Goal: Information Seeking & Learning: Check status

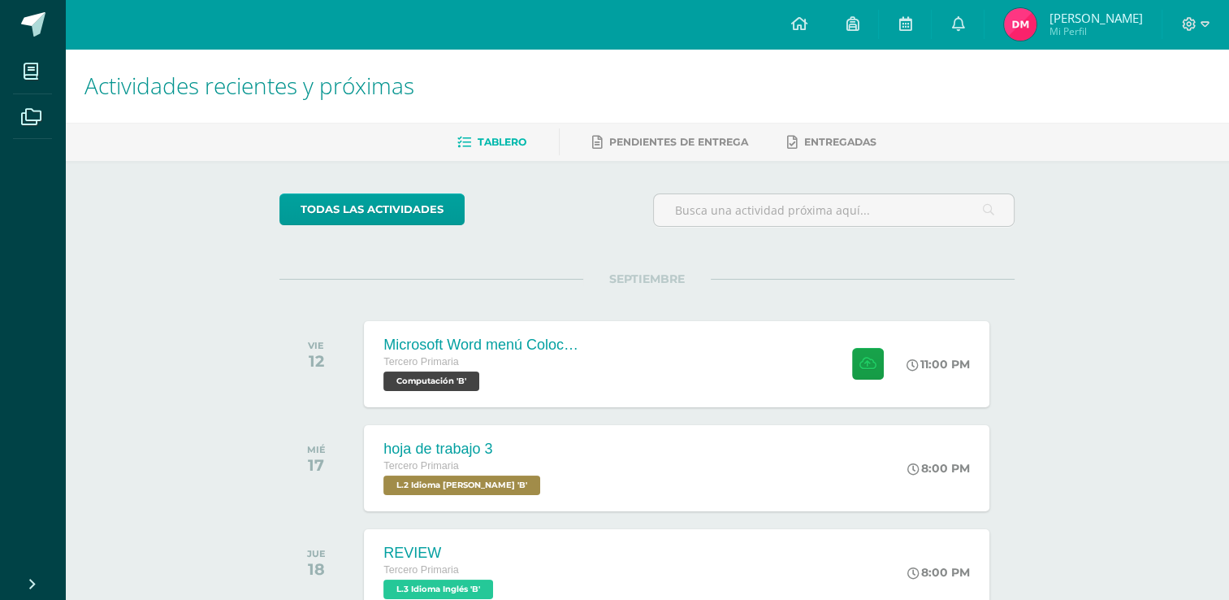
click at [1209, 19] on div at bounding box center [1196, 24] width 67 height 49
click at [1205, 24] on icon at bounding box center [1205, 24] width 9 height 15
click at [1175, 111] on span "Cerrar sesión" at bounding box center [1152, 109] width 73 height 15
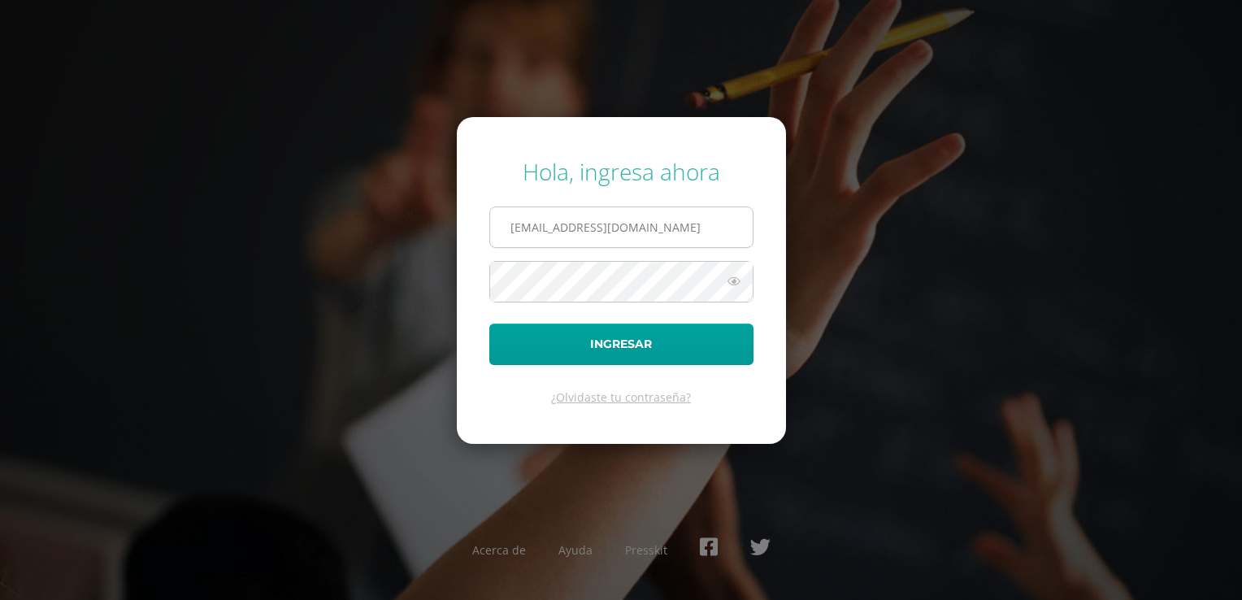
click at [690, 221] on input "40@laestrella.edu.gt" at bounding box center [621, 227] width 262 height 40
type input "2021051@laestrella.edu.gt"
click at [650, 355] on button "Ingresar" at bounding box center [621, 343] width 264 height 41
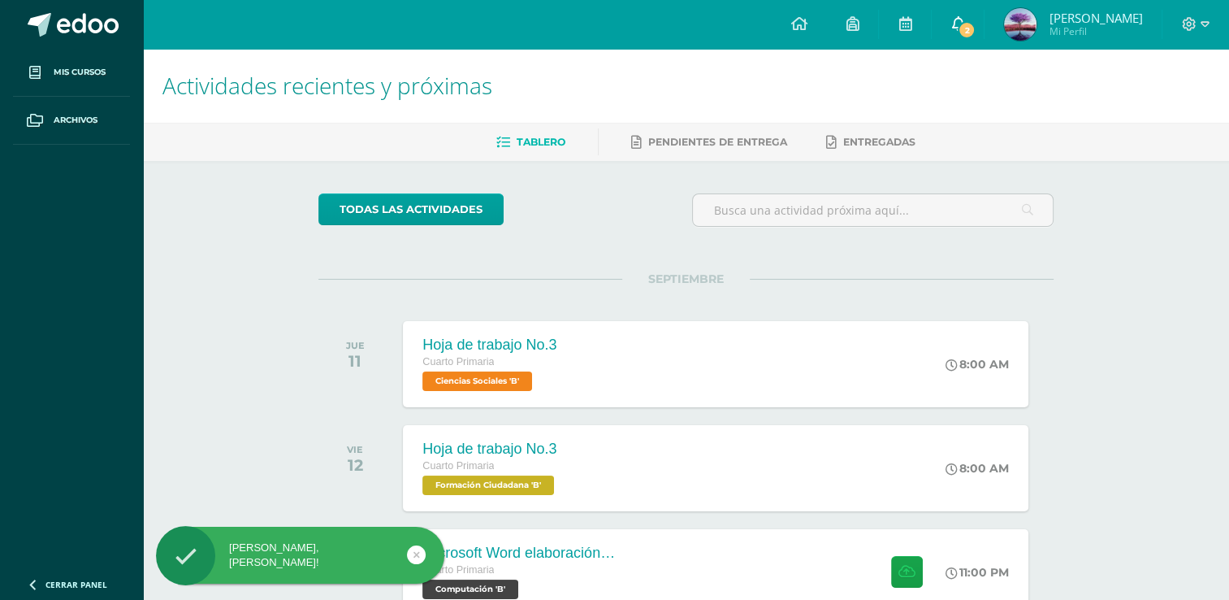
click at [965, 24] on icon at bounding box center [958, 23] width 13 height 15
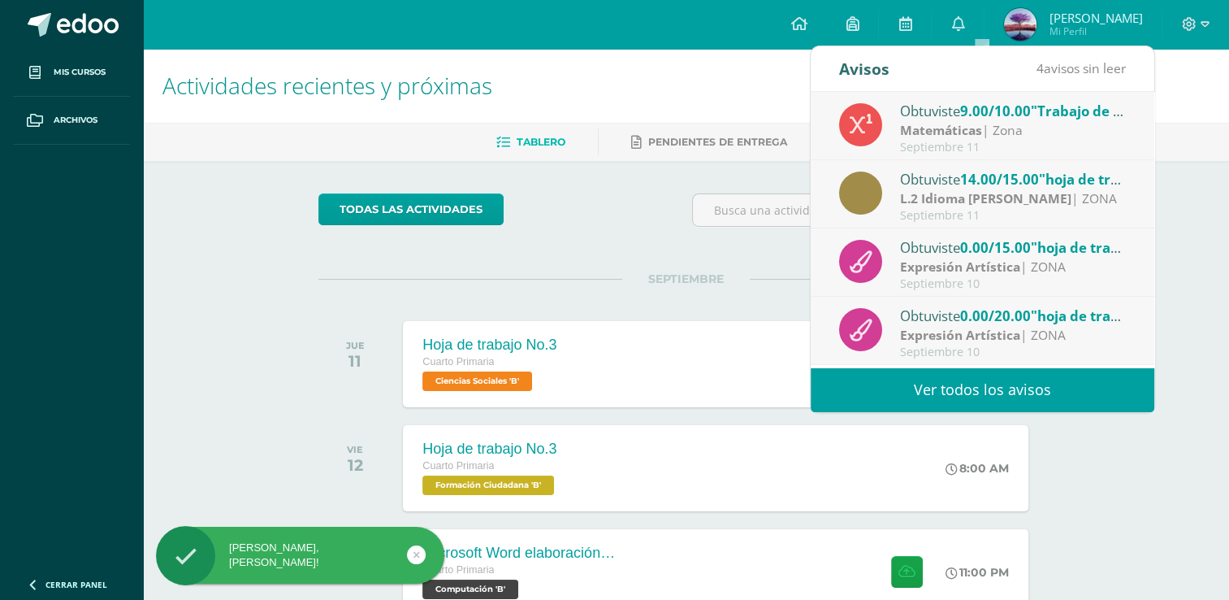
click at [1013, 72] on div "Avisos 4 avisos sin leer Avisos" at bounding box center [983, 69] width 344 height 46
click at [1017, 114] on span "9.00/10.00" at bounding box center [995, 111] width 71 height 19
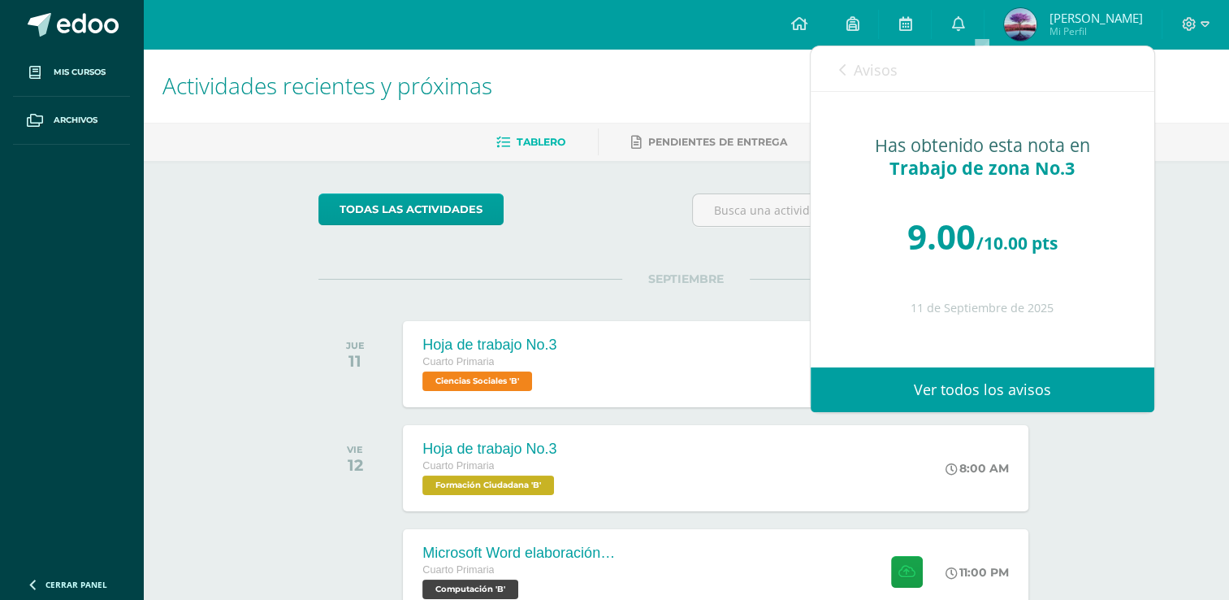
click at [838, 74] on div "Avisos 3 avisos sin leer Avisos" at bounding box center [983, 69] width 344 height 46
click at [843, 64] on icon at bounding box center [842, 69] width 7 height 13
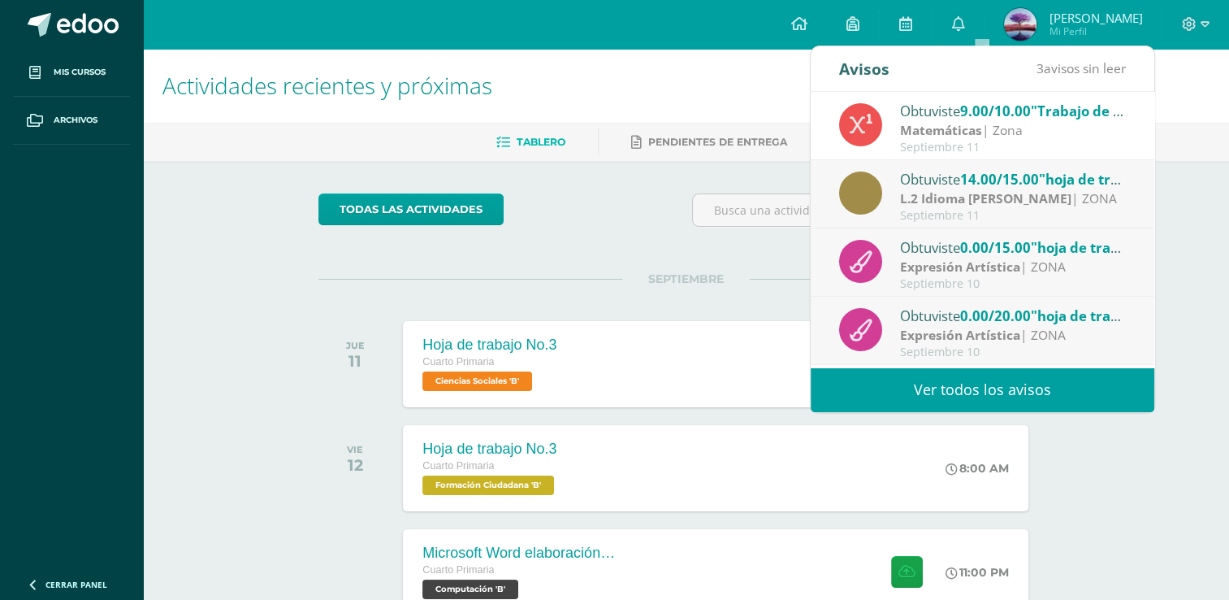
click at [988, 200] on strong "L.2 Idioma [PERSON_NAME]" at bounding box center [985, 198] width 171 height 18
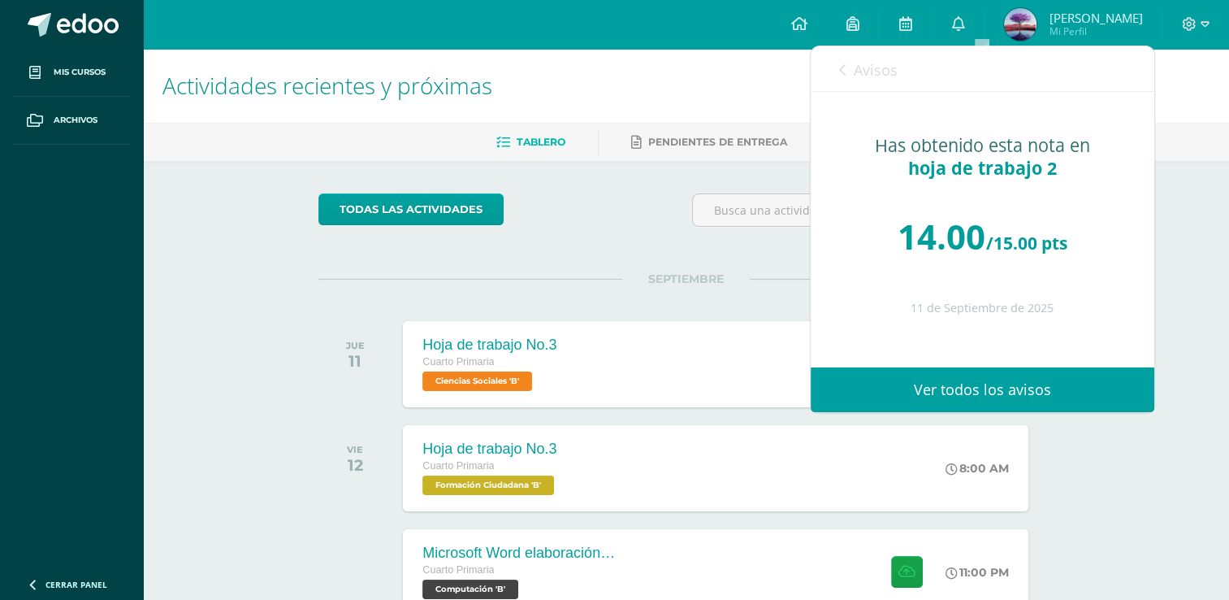
click at [851, 67] on link "Avisos" at bounding box center [868, 69] width 59 height 46
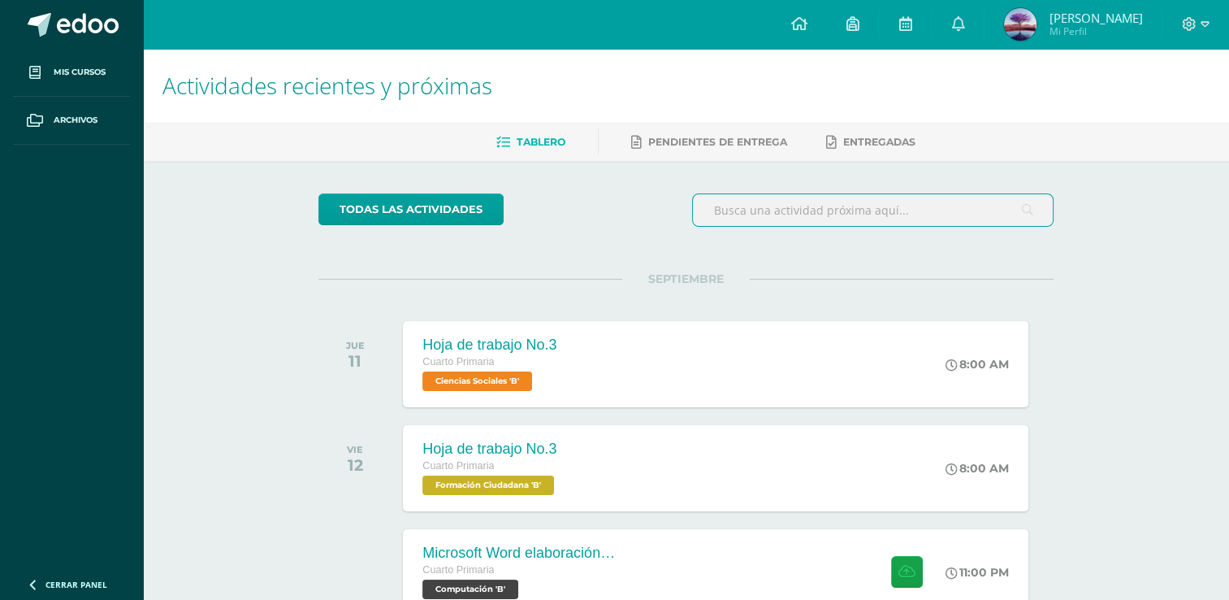
click at [701, 219] on input "text" at bounding box center [873, 210] width 360 height 32
click at [679, 345] on div "Hoja de trabajo No.3 Cuarto Primaria Ciencias Sociales 'B' 8:00 AM Hoja de trab…" at bounding box center [716, 363] width 631 height 87
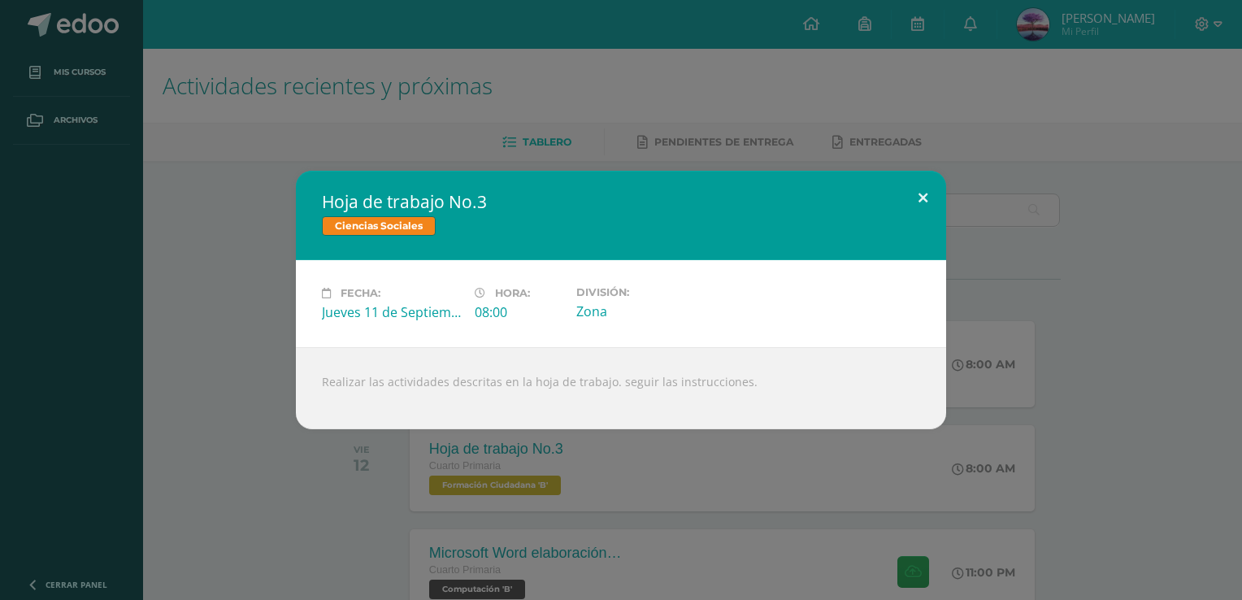
click at [904, 202] on button at bounding box center [922, 198] width 46 height 55
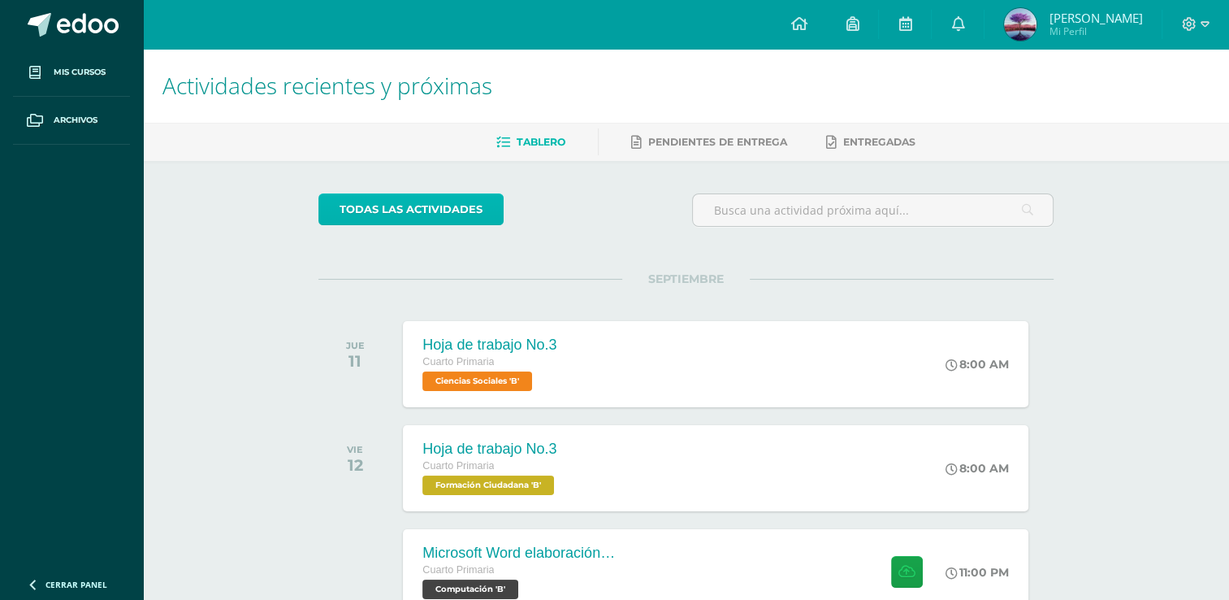
click at [466, 202] on link "todas las Actividades" at bounding box center [411, 209] width 185 height 32
click at [498, 343] on div "Hoja de trabajo No.3" at bounding box center [488, 344] width 136 height 17
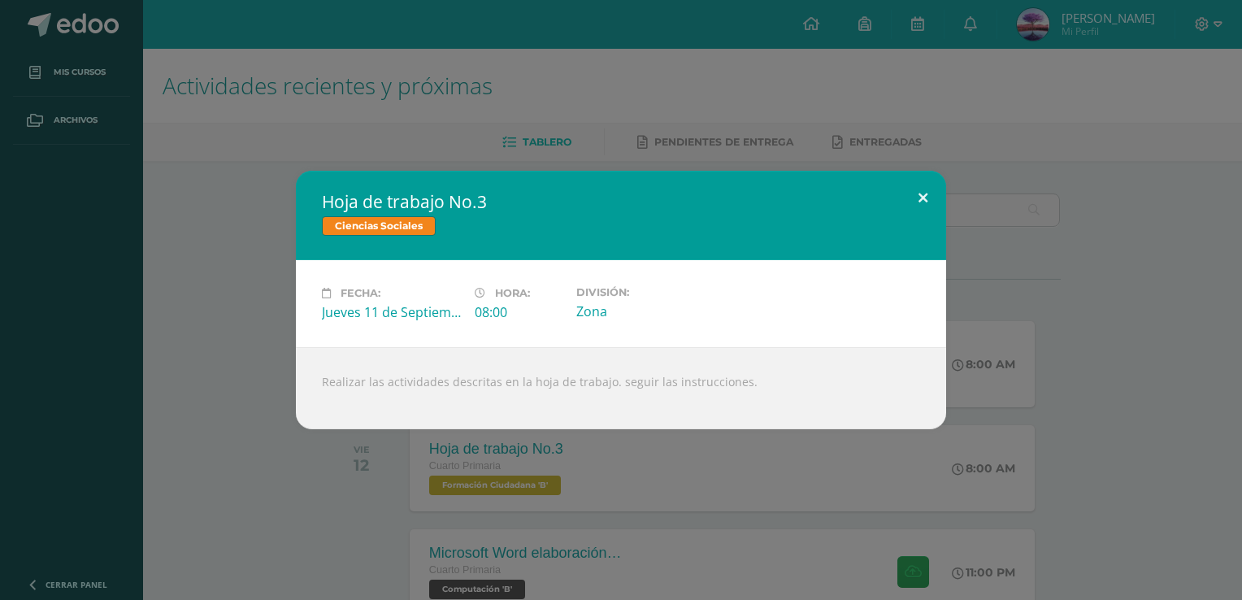
click at [904, 193] on button at bounding box center [922, 198] width 46 height 55
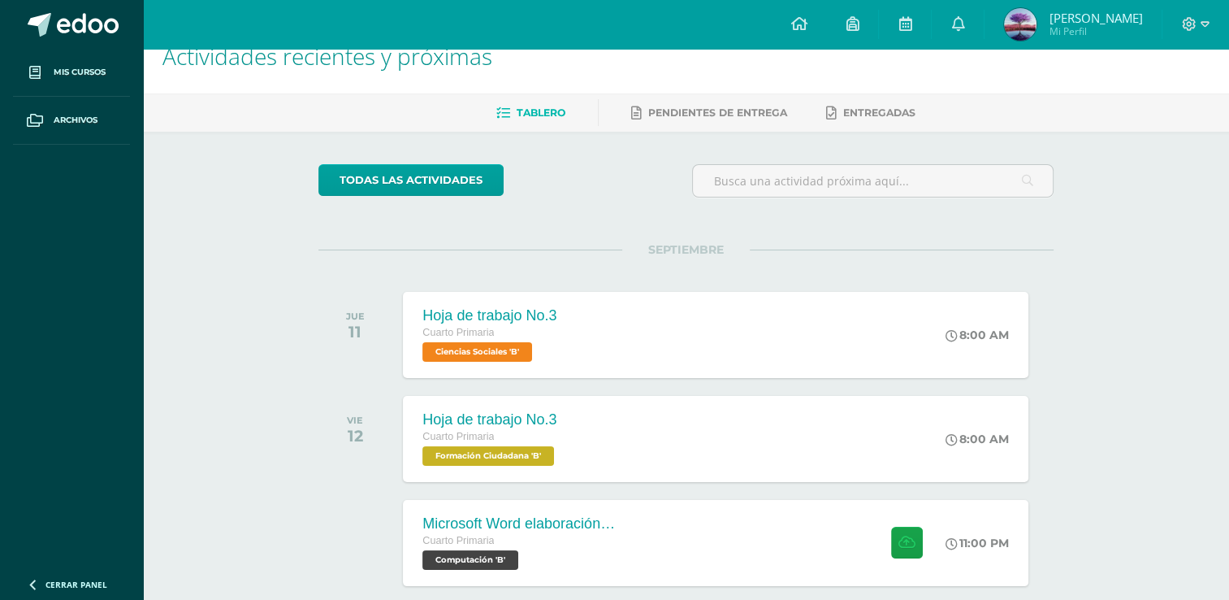
scroll to position [185, 0]
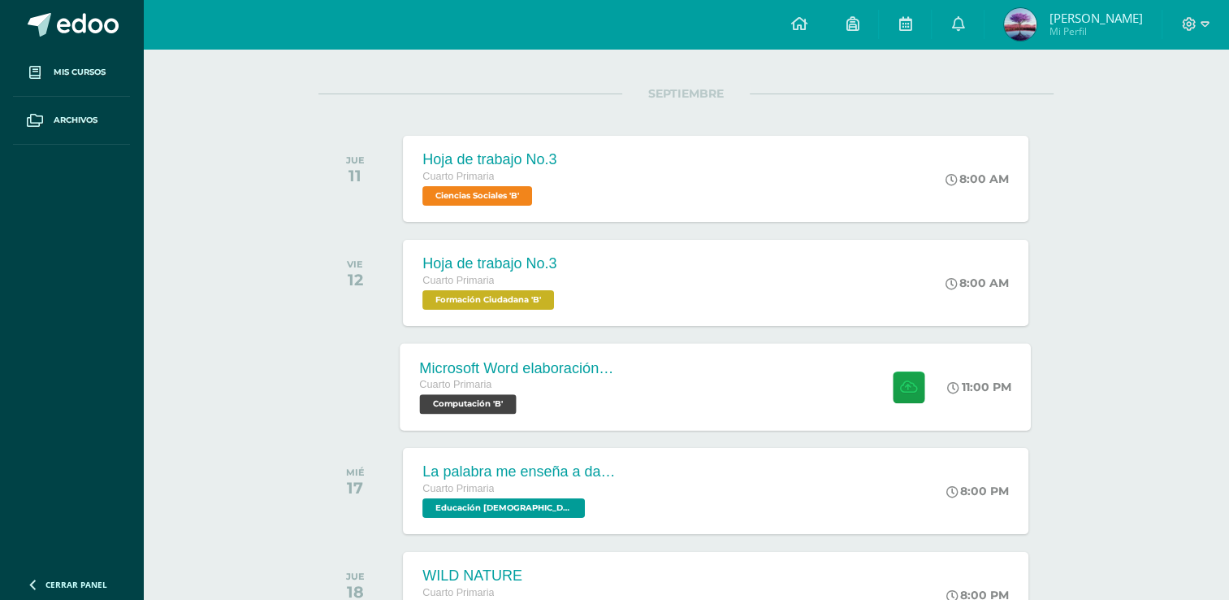
click at [754, 347] on div "Microsoft Word elaboración redacción y personalización de documentos Cuarto Pri…" at bounding box center [716, 386] width 631 height 87
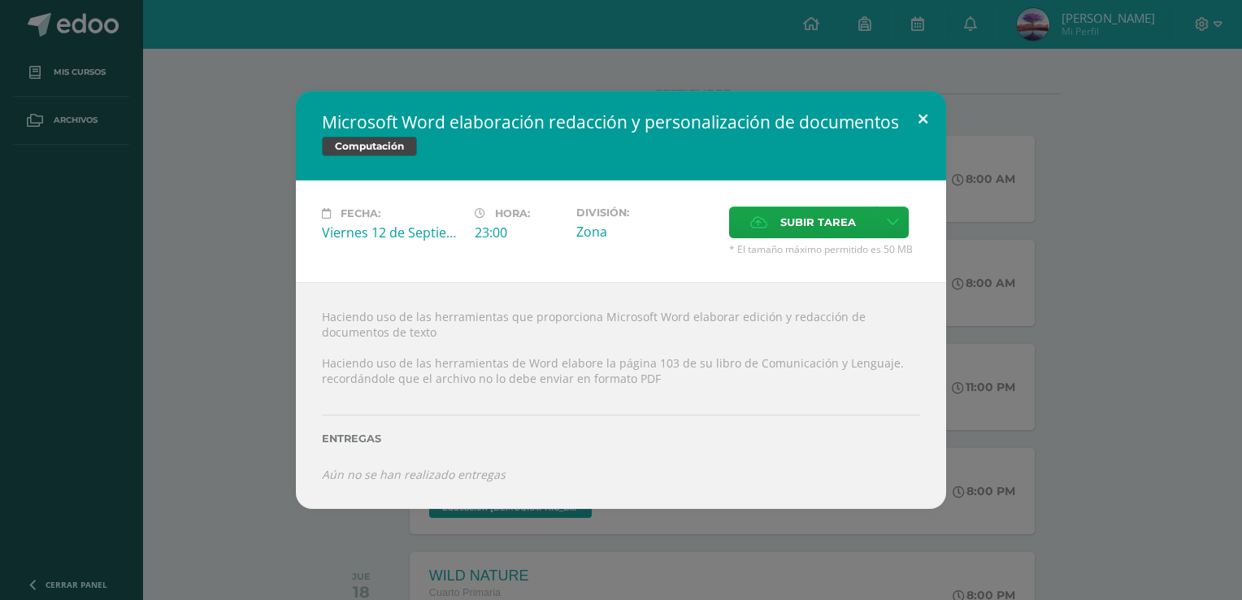
click at [923, 127] on button at bounding box center [922, 118] width 46 height 55
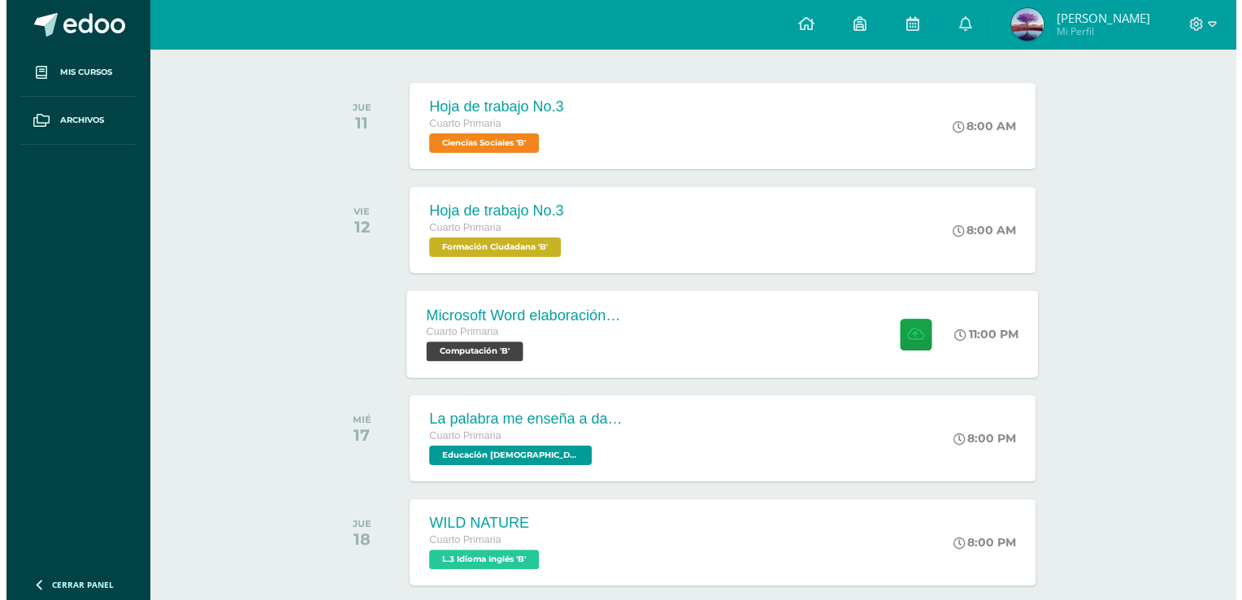
scroll to position [267, 0]
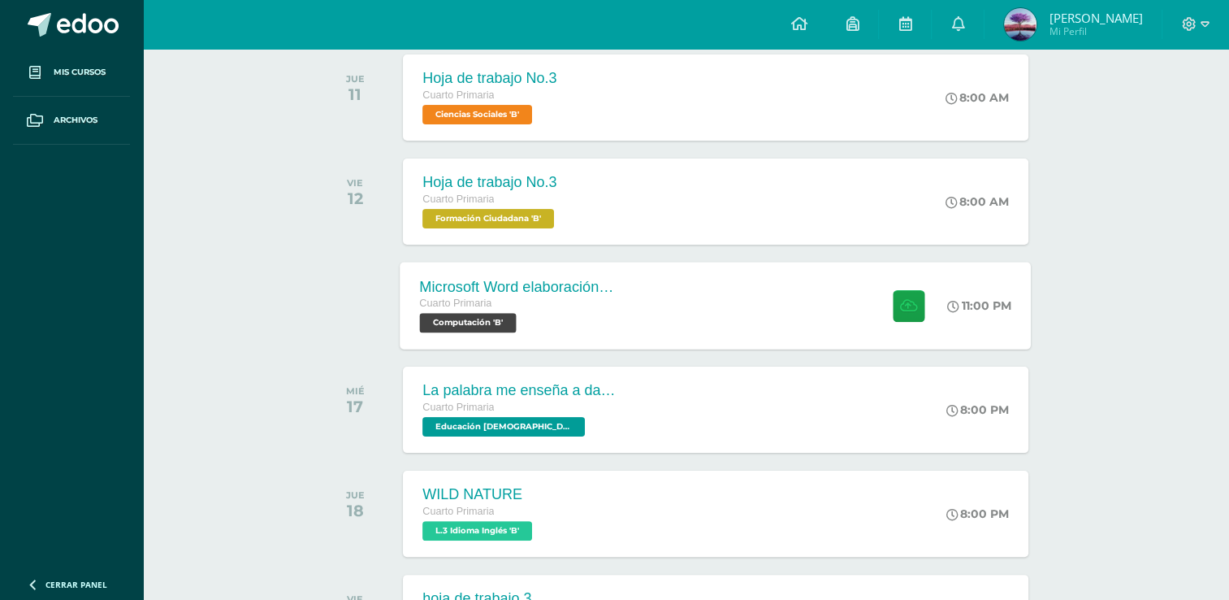
click at [866, 301] on div at bounding box center [905, 305] width 80 height 87
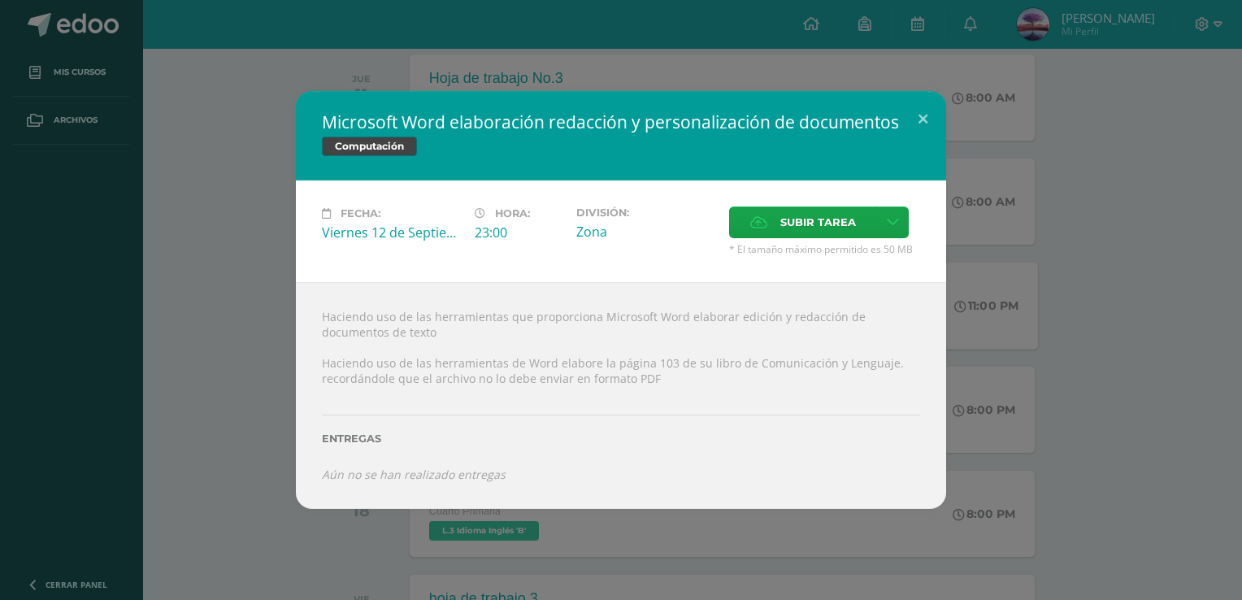
click at [950, 103] on div "Microsoft Word elaboración redacción y personalización de documentos Computació…" at bounding box center [621, 299] width 1229 height 417
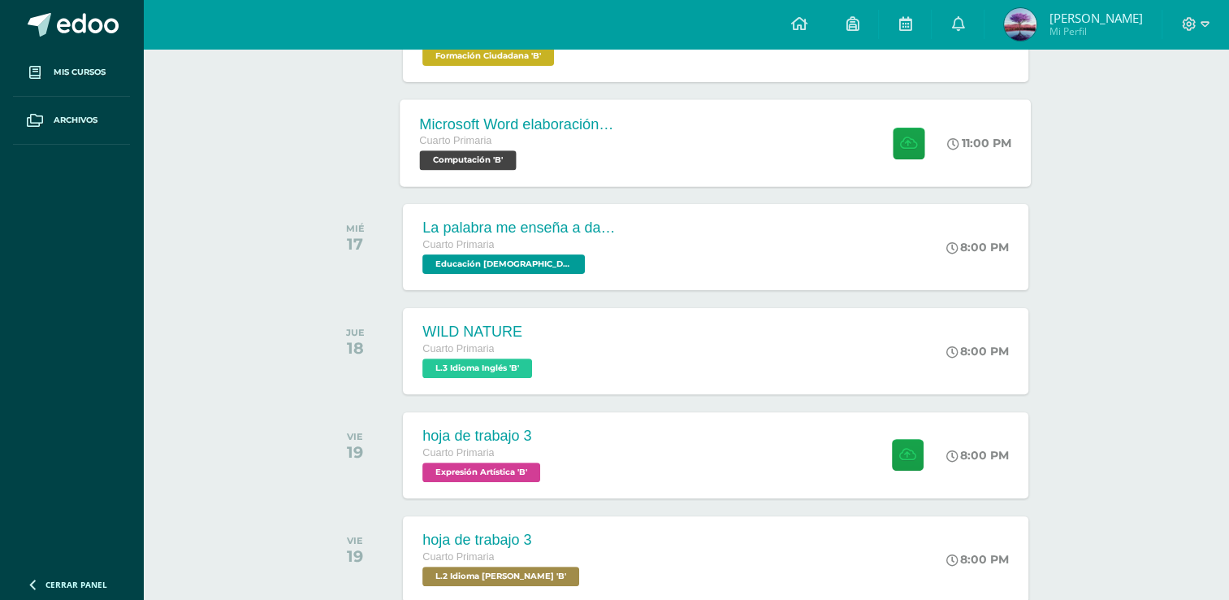
scroll to position [523, 0]
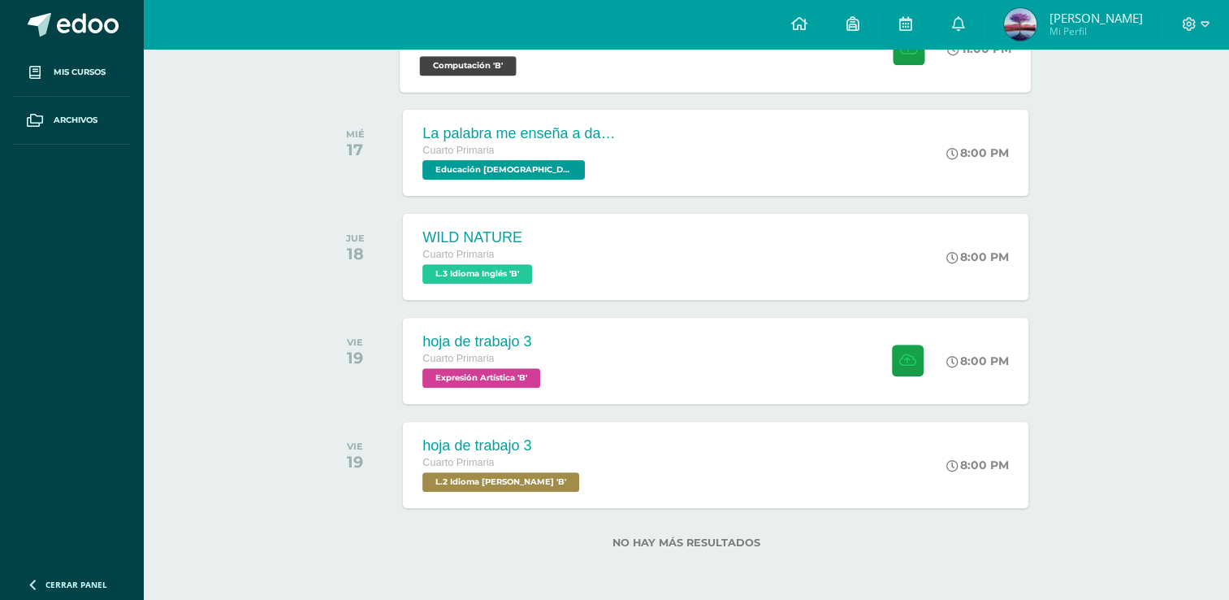
click at [583, 385] on div "hoja de trabajo 3 Cuarto Primaria Expresión Artística 'B' 8:00 PM hoja de traba…" at bounding box center [715, 361] width 625 height 86
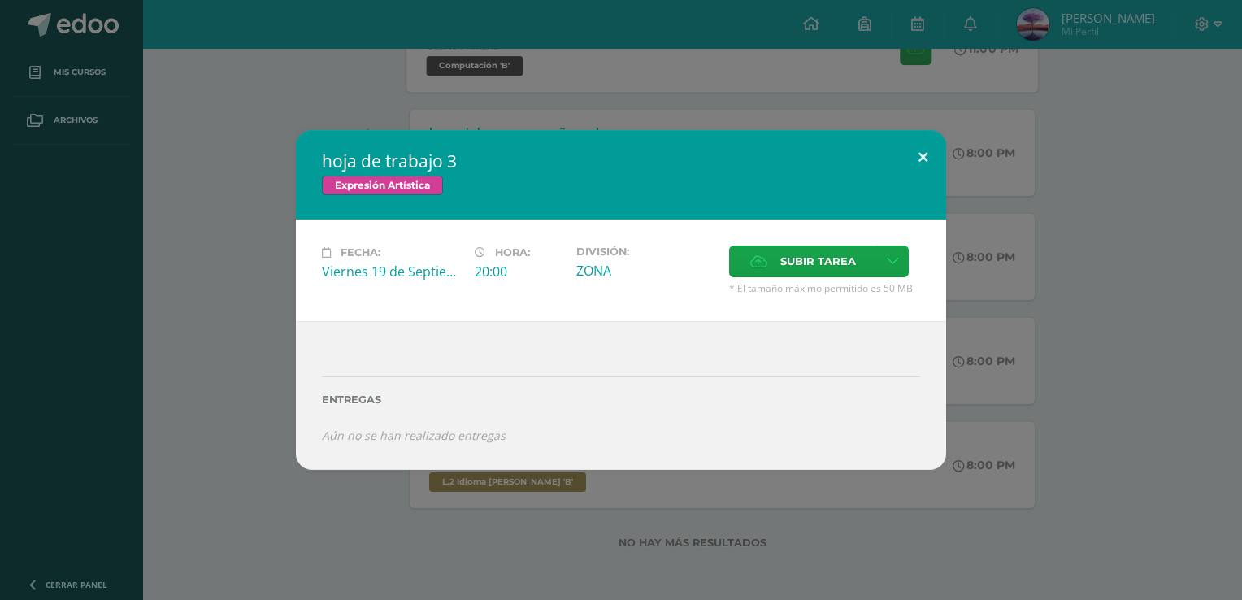
click at [937, 149] on button at bounding box center [922, 157] width 46 height 55
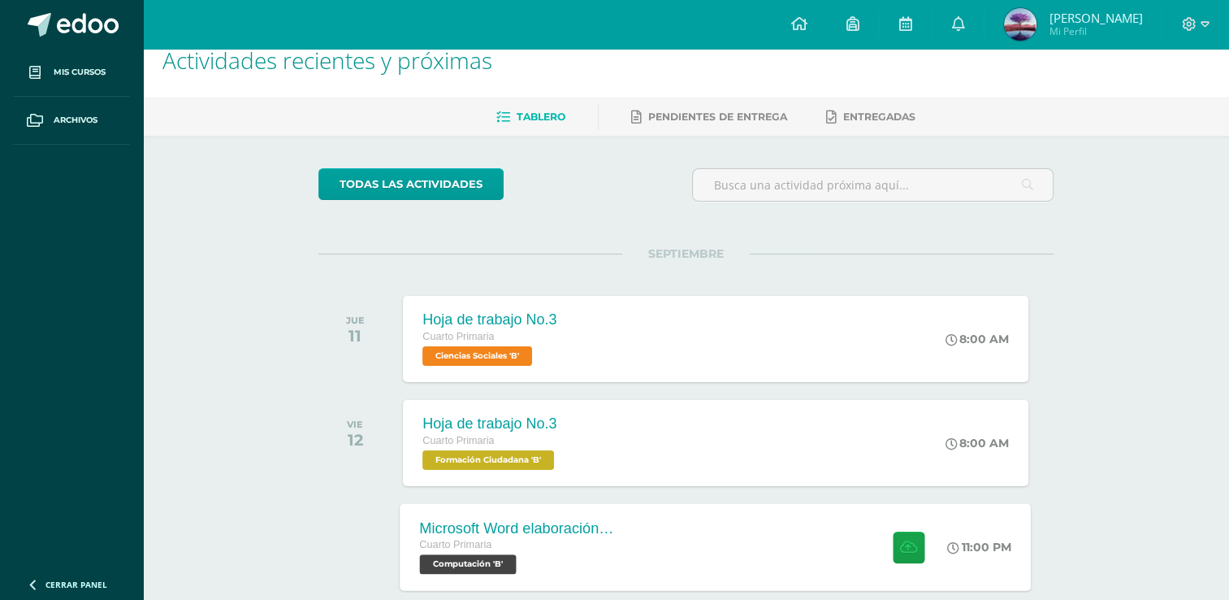
scroll to position [0, 0]
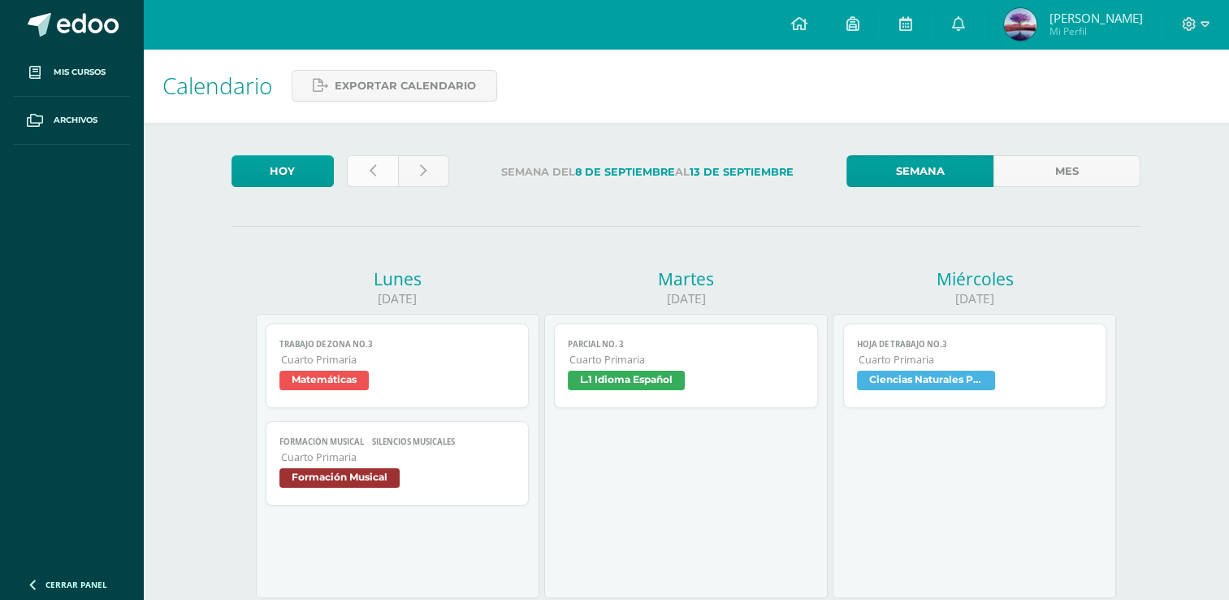
click at [388, 170] on link at bounding box center [372, 171] width 51 height 32
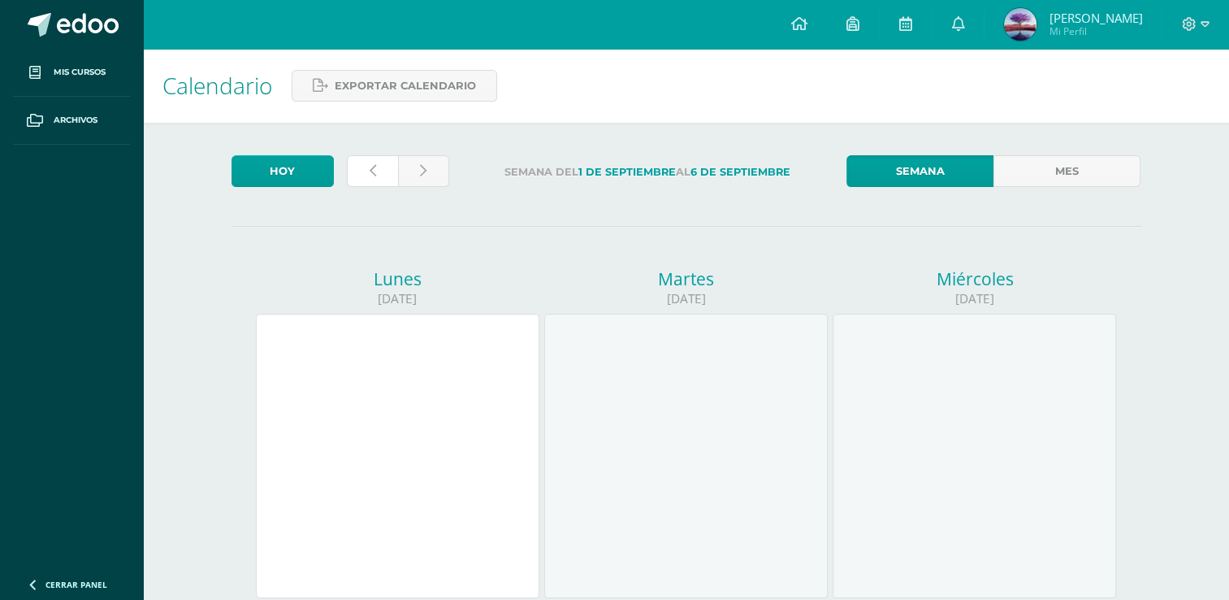
click at [388, 170] on link at bounding box center [372, 171] width 51 height 32
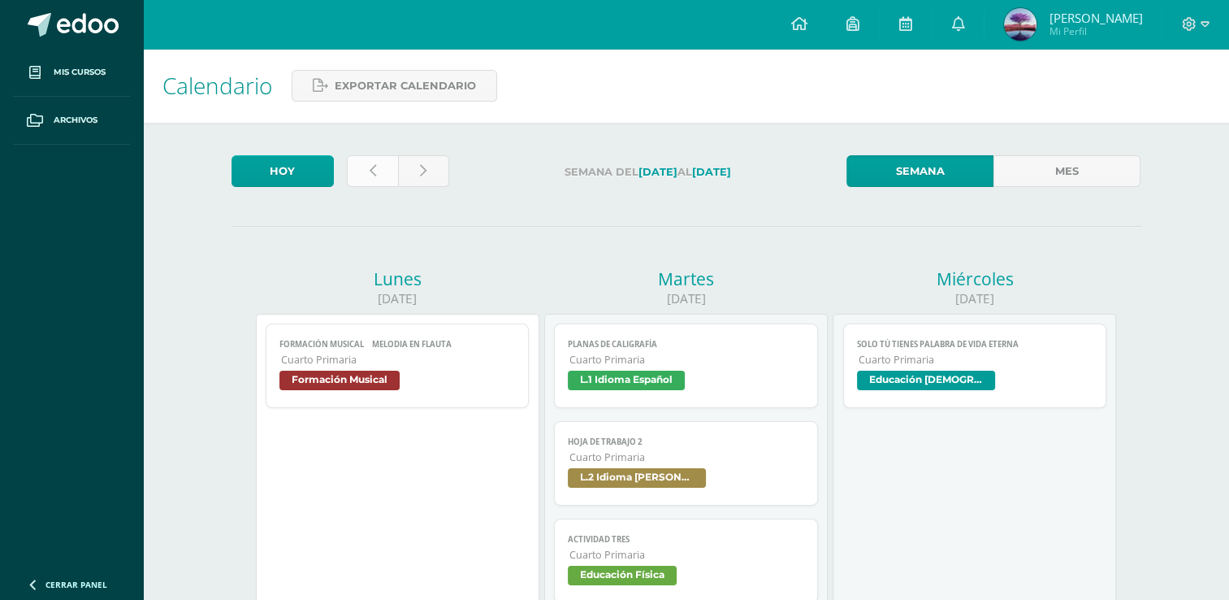
click at [380, 170] on link at bounding box center [372, 171] width 51 height 32
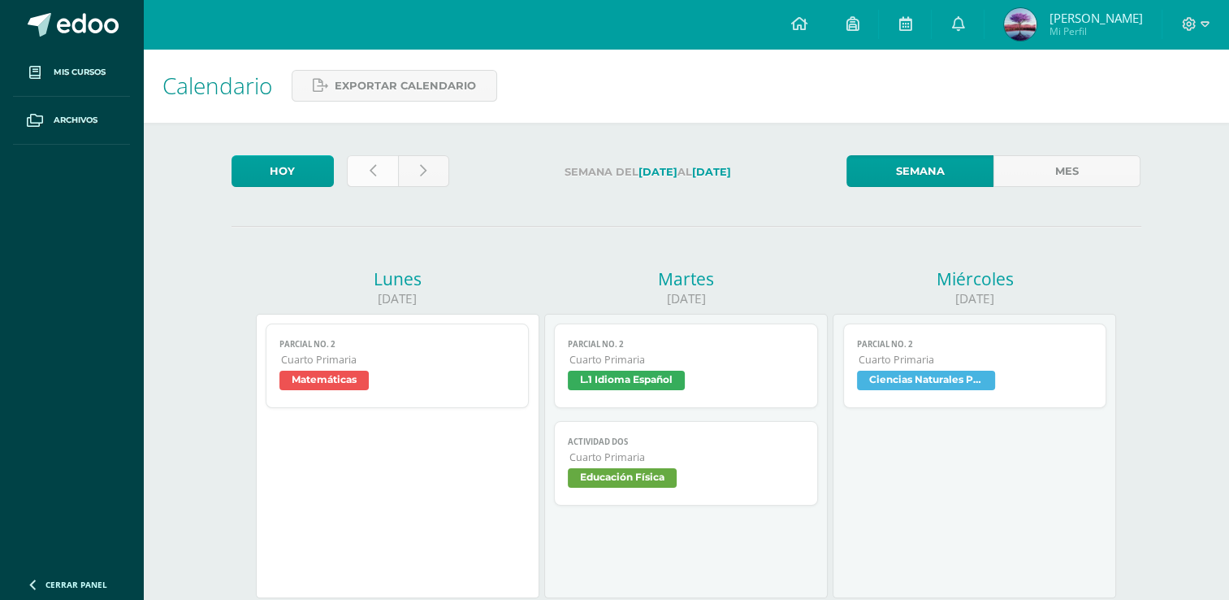
click at [371, 180] on link at bounding box center [372, 171] width 51 height 32
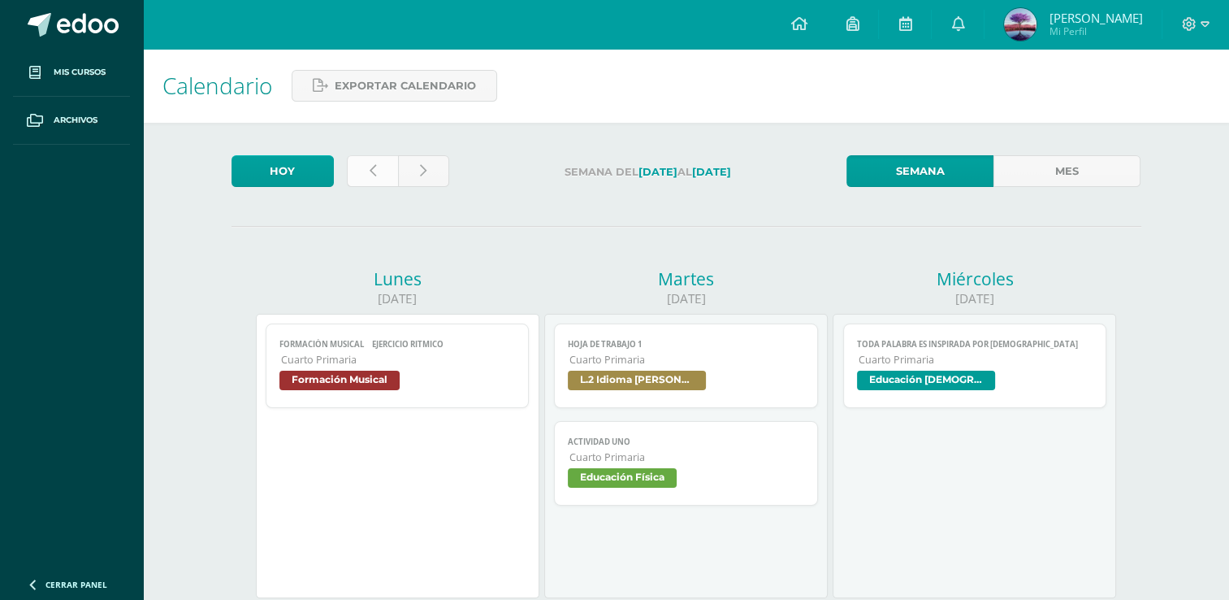
click at [384, 185] on link at bounding box center [372, 171] width 51 height 32
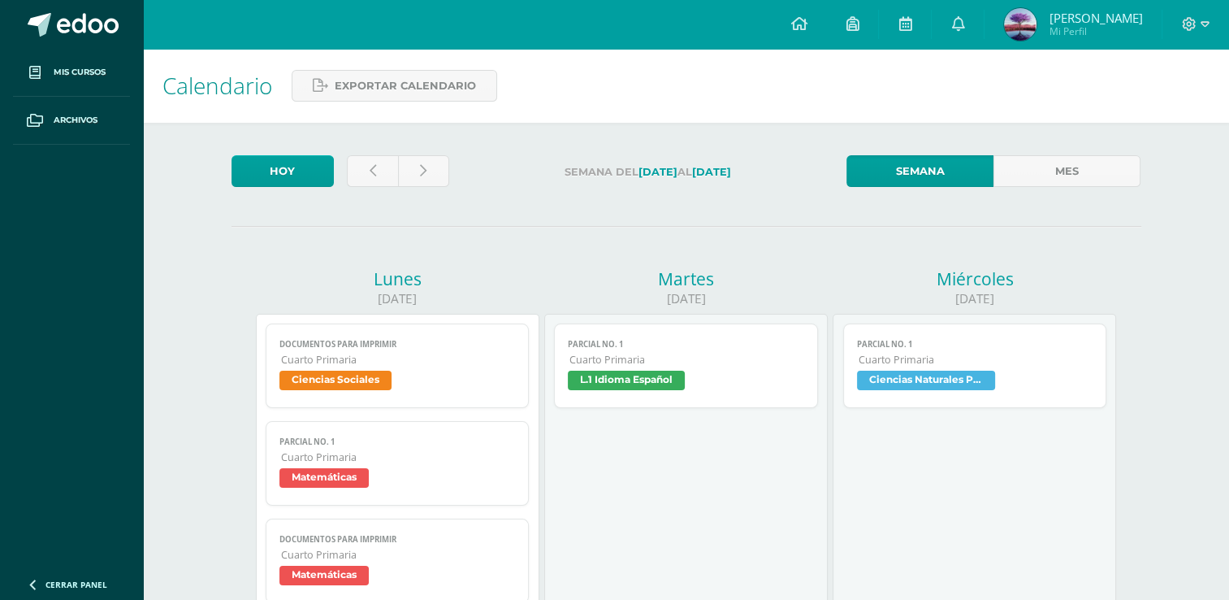
click at [369, 345] on span "Documentos para imprimir" at bounding box center [398, 344] width 236 height 11
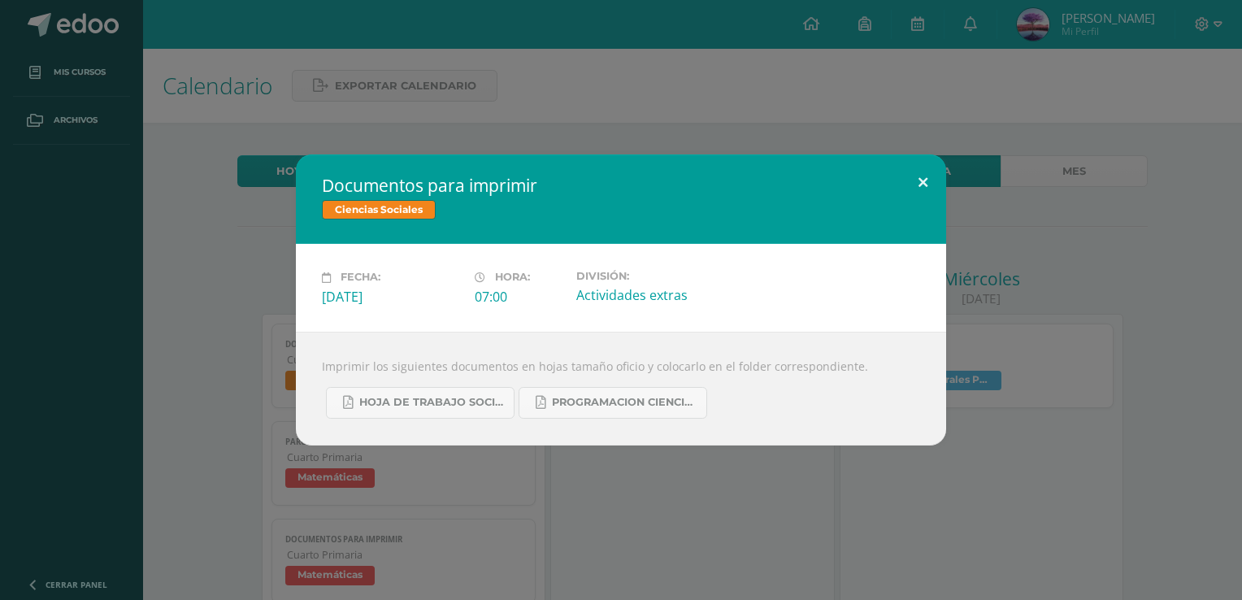
drag, startPoint x: 930, startPoint y: 163, endPoint x: 906, endPoint y: 175, distance: 26.5
click at [906, 175] on button at bounding box center [922, 181] width 46 height 55
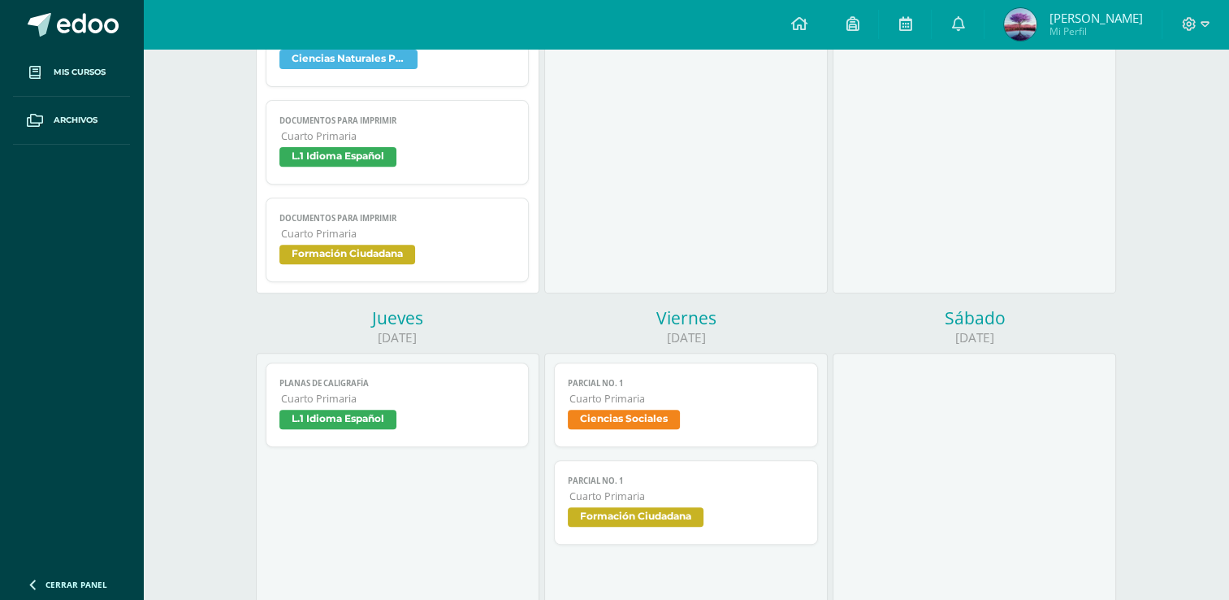
scroll to position [650, 0]
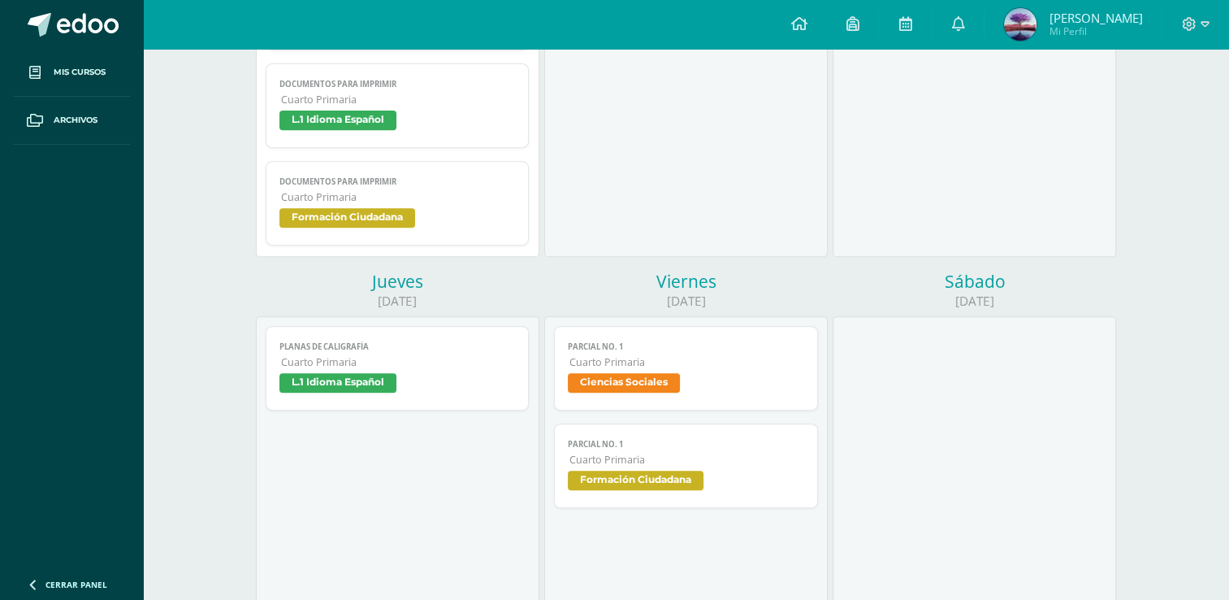
click at [484, 228] on span "Formación Ciudadana" at bounding box center [398, 220] width 236 height 24
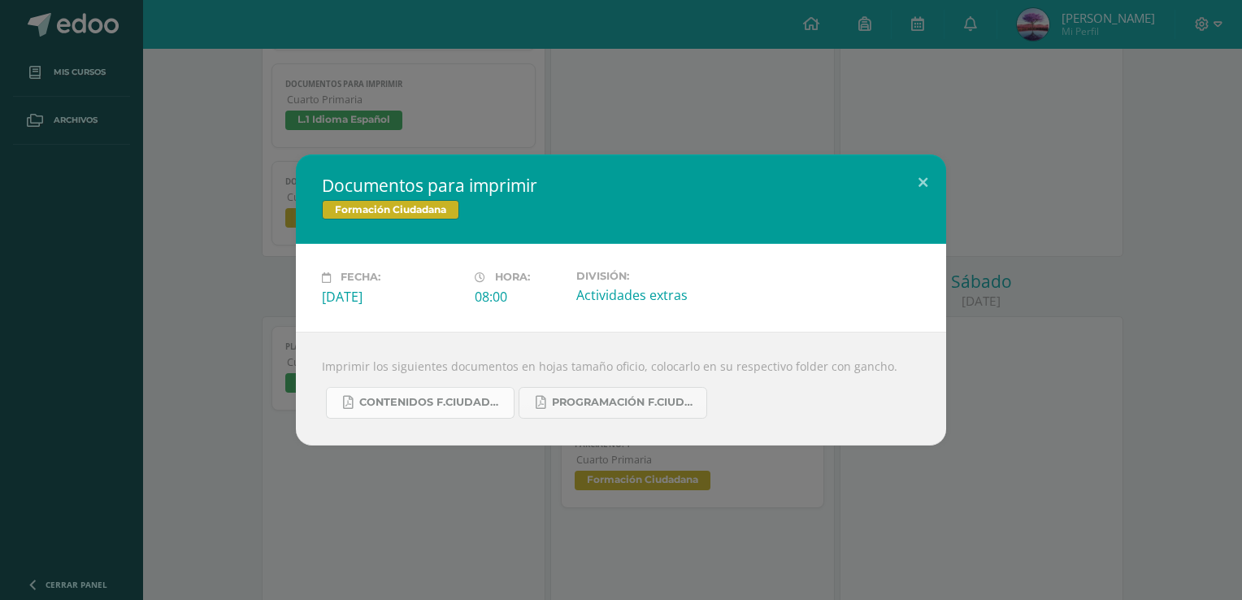
click at [453, 405] on span "Contenidos F.Ciudadana U4.pdf" at bounding box center [432, 402] width 146 height 13
click at [932, 188] on button at bounding box center [922, 181] width 46 height 55
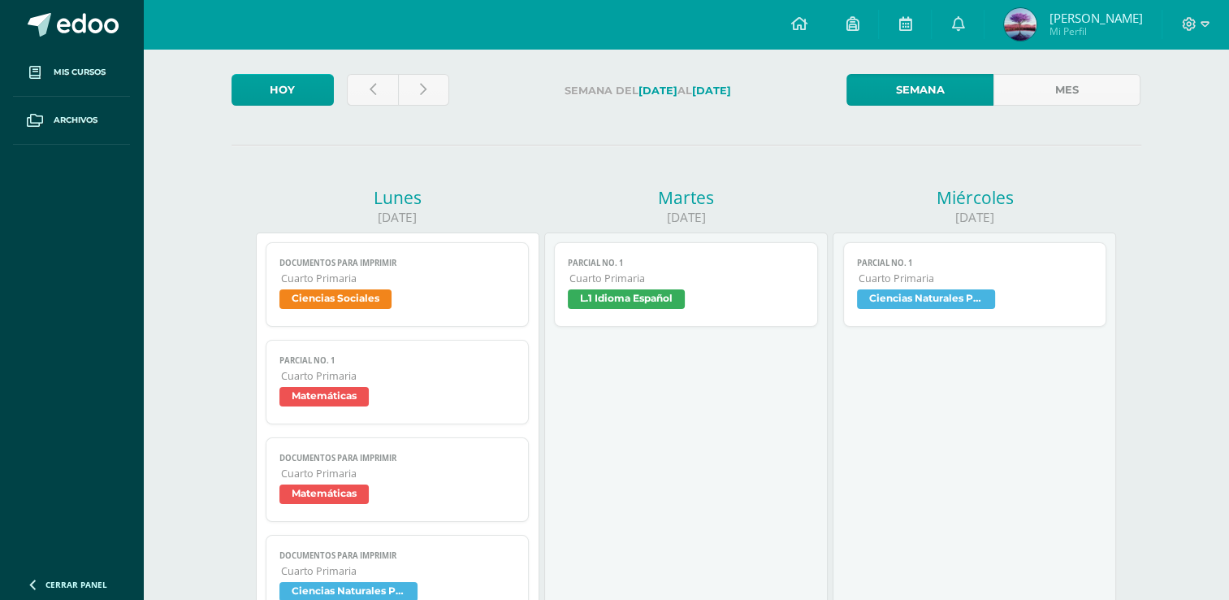
scroll to position [0, 0]
